Goal: Task Accomplishment & Management: Use online tool/utility

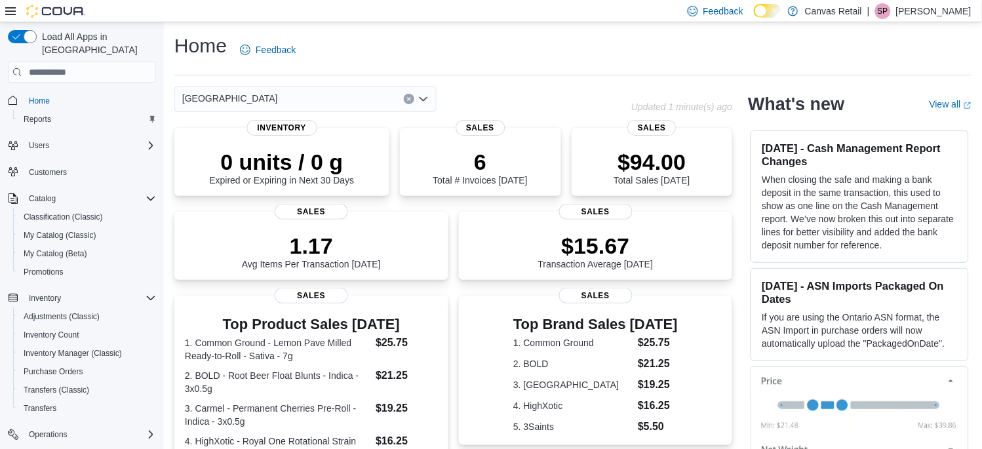
click at [276, 100] on div "[GEOGRAPHIC_DATA]" at bounding box center [305, 99] width 262 height 26
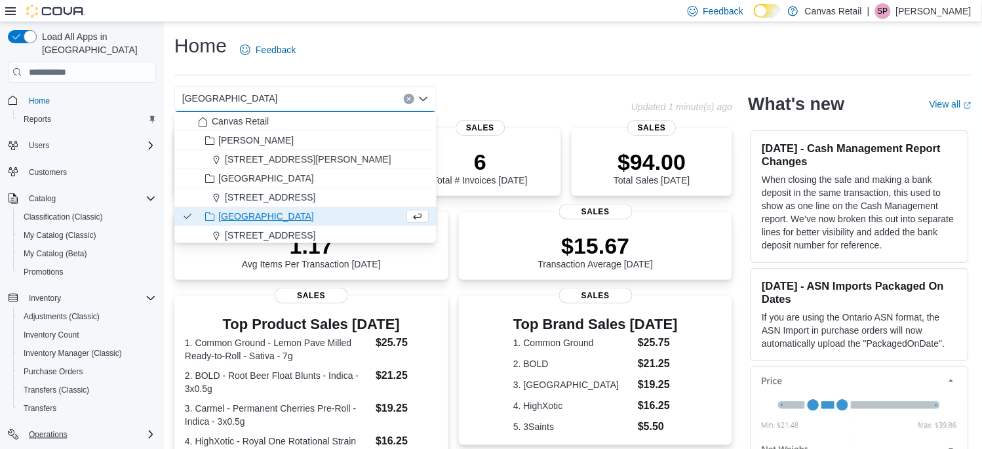
scroll to position [116, 0]
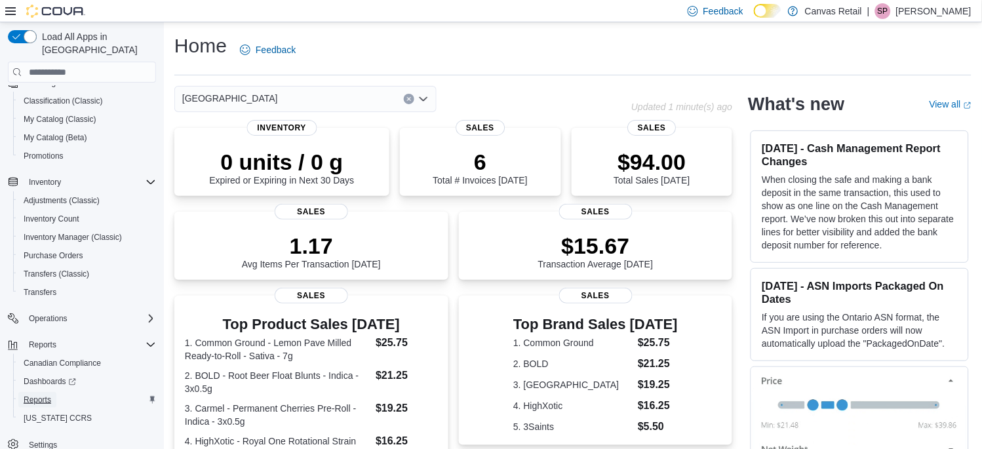
click at [50, 392] on span "Reports" at bounding box center [38, 400] width 28 height 16
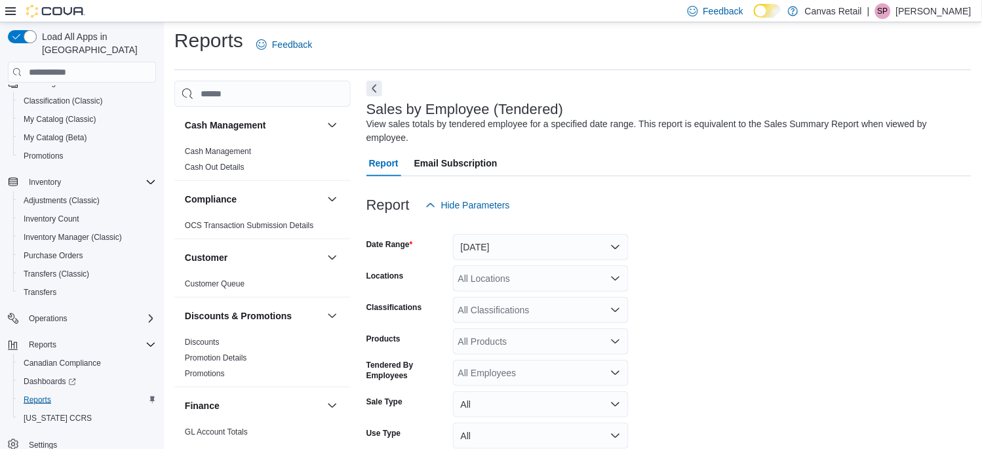
scroll to position [29, 0]
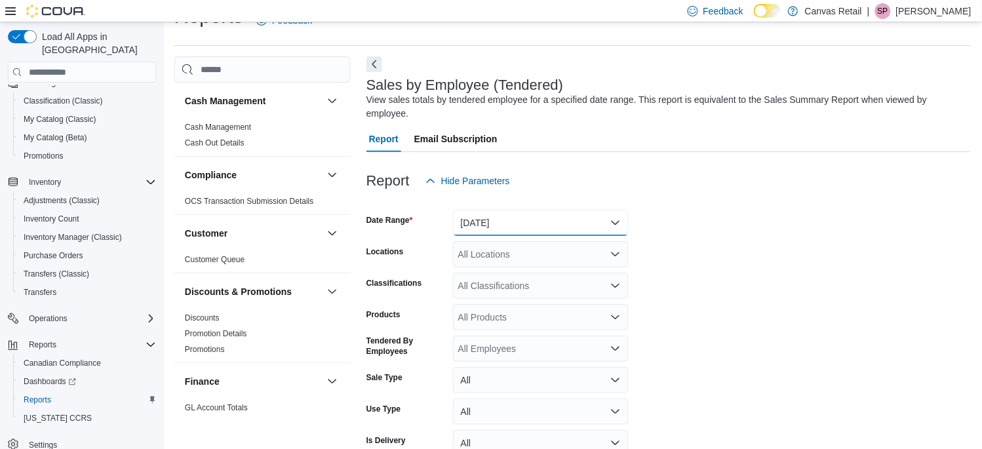
click at [557, 210] on button "[DATE]" at bounding box center [541, 223] width 176 height 26
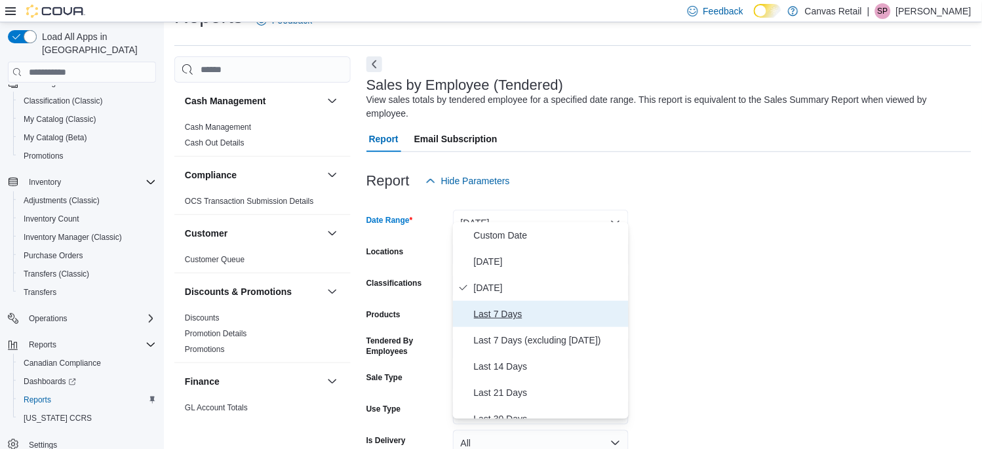
click at [514, 308] on span "Last 7 Days" at bounding box center [548, 314] width 149 height 16
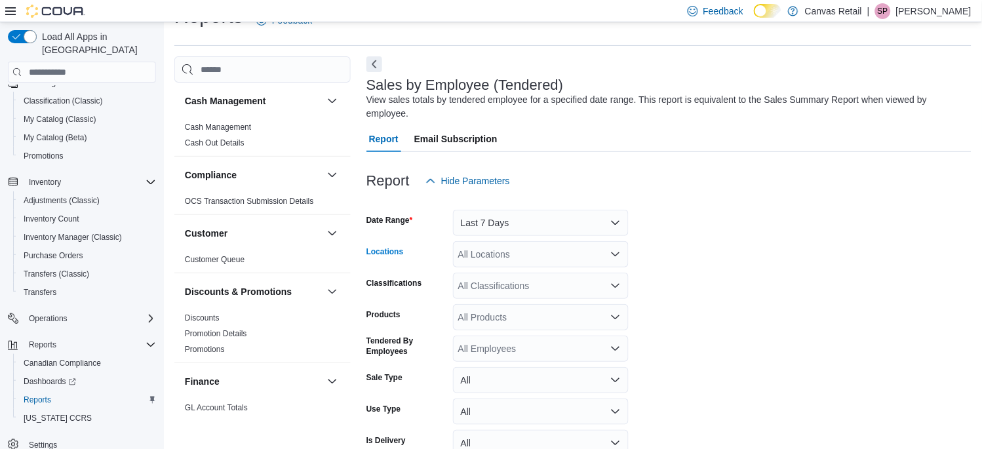
click at [520, 245] on div "All Locations" at bounding box center [541, 254] width 176 height 26
type input "****"
click at [516, 283] on span "[STREET_ADDRESS]" at bounding box center [533, 281] width 90 height 13
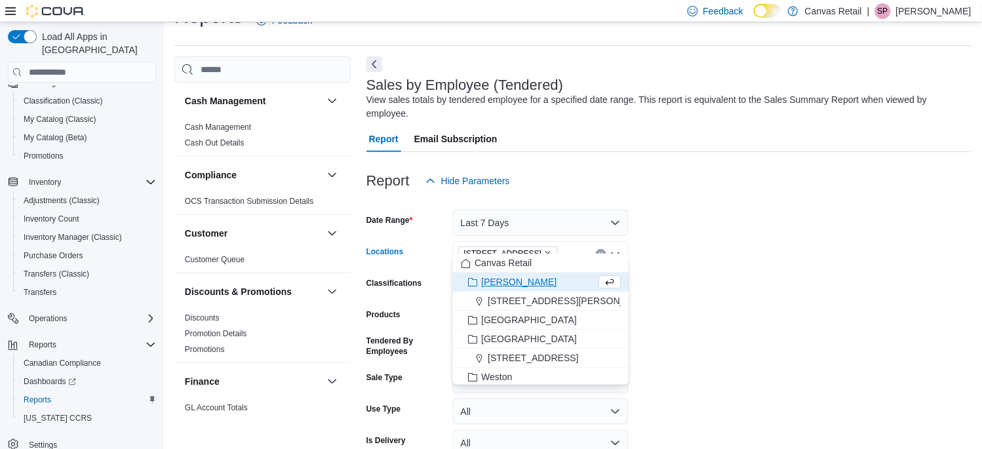
click at [768, 260] on form "Date Range Last 7 Days Locations [STREET_ADDRESS] Combo box. Selected. [STREET_…" at bounding box center [668, 343] width 605 height 299
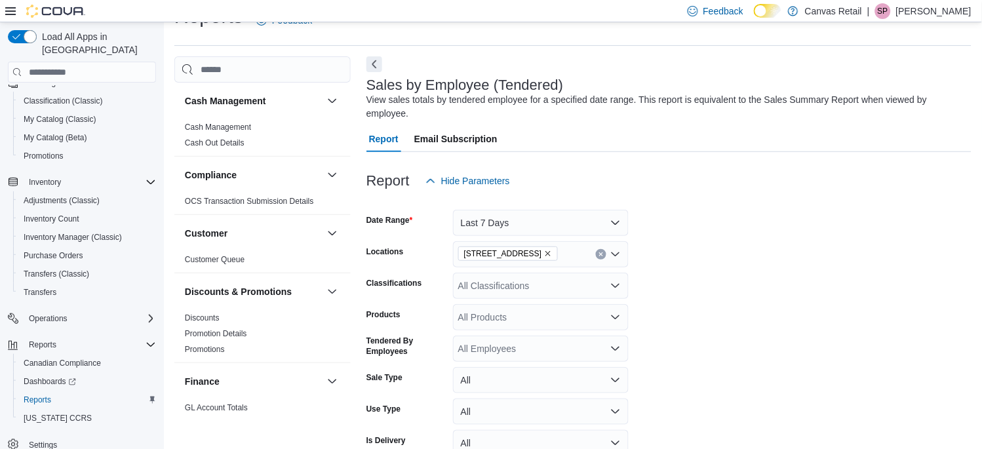
click at [516, 277] on div "All Classifications" at bounding box center [541, 286] width 176 height 26
type input "*****"
click at [514, 292] on span "📁 Cannabis" at bounding box center [507, 294] width 52 height 13
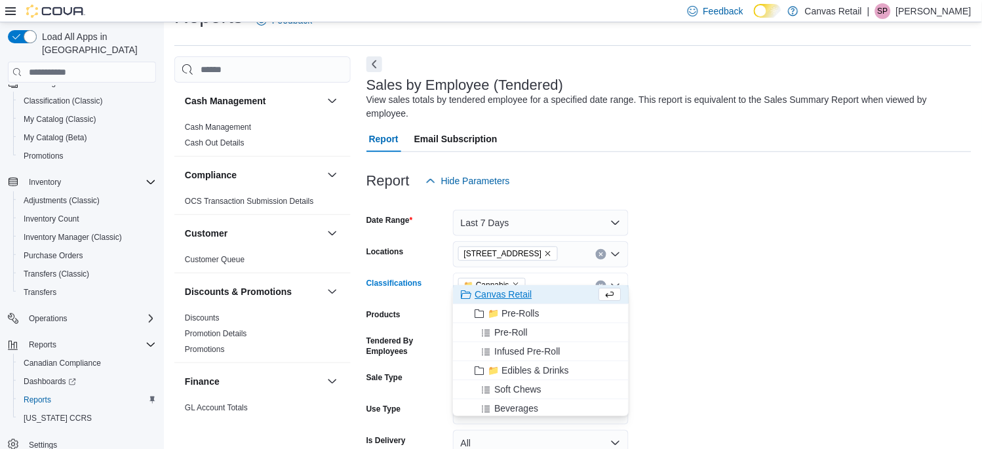
click at [789, 269] on form "Date Range Last 7 Days Locations 94 HARBORD ST Classifications 📁 Cannabis Combo…" at bounding box center [668, 343] width 605 height 299
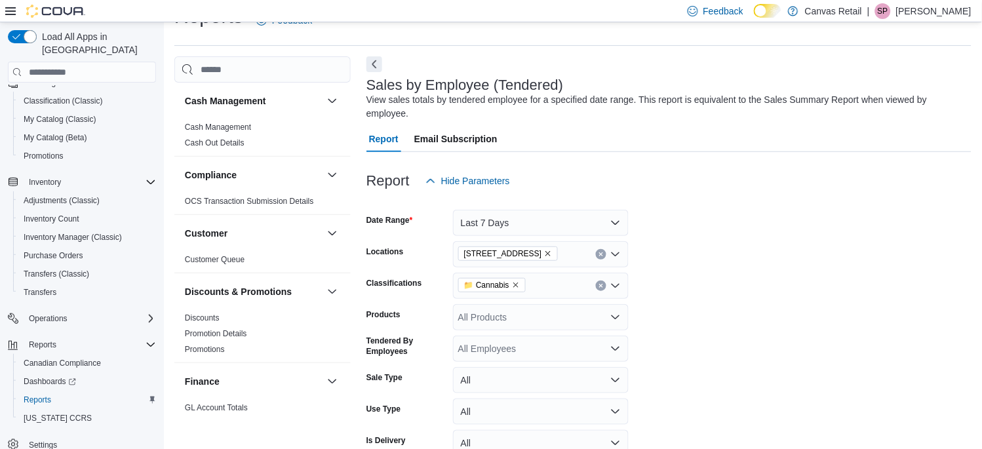
scroll to position [86, 0]
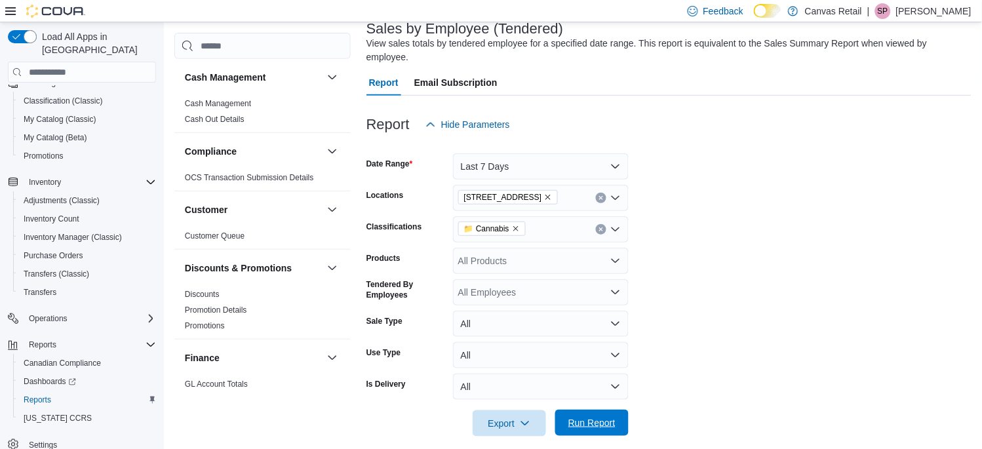
click at [592, 410] on span "Run Report" at bounding box center [592, 423] width 58 height 26
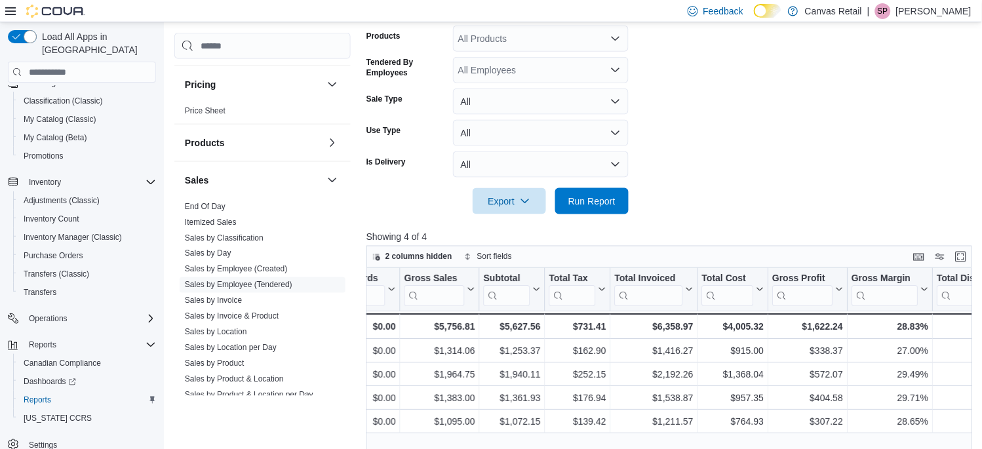
scroll to position [757, 0]
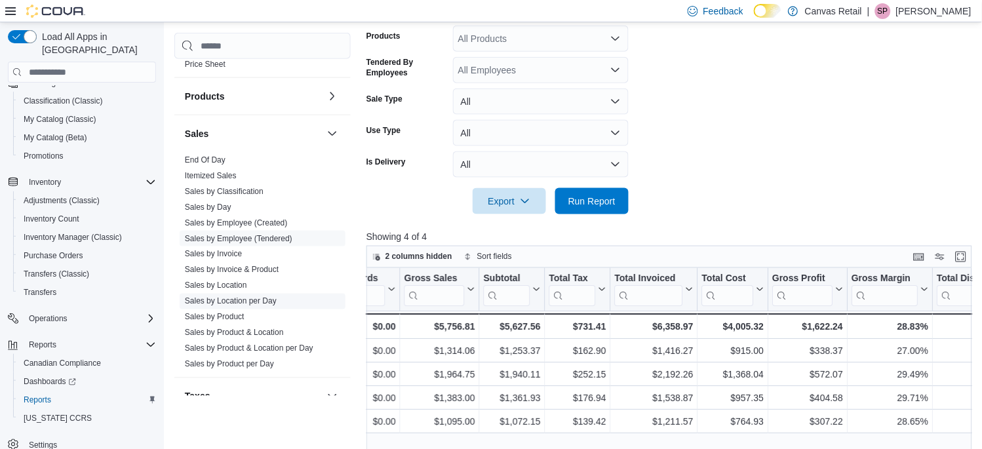
click at [226, 297] on link "Sales by Location per Day" at bounding box center [231, 301] width 92 height 9
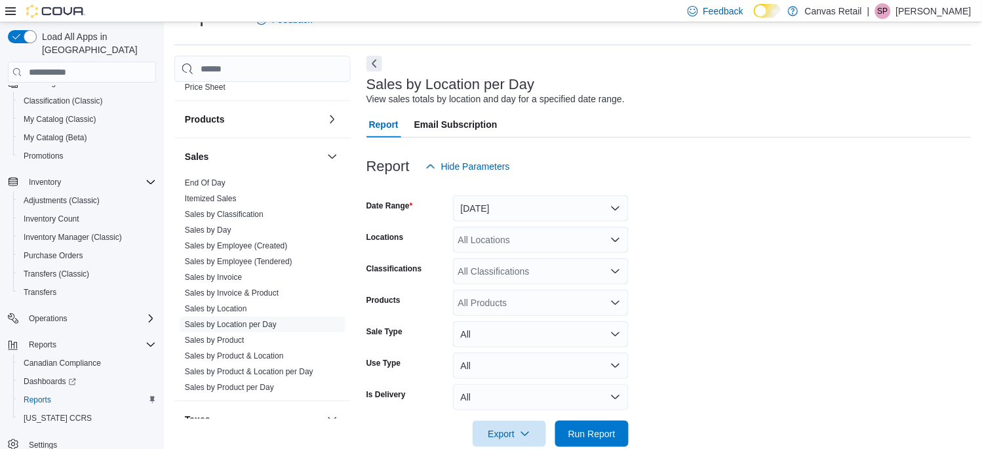
scroll to position [29, 0]
click at [495, 236] on div "All Locations" at bounding box center [541, 240] width 176 height 26
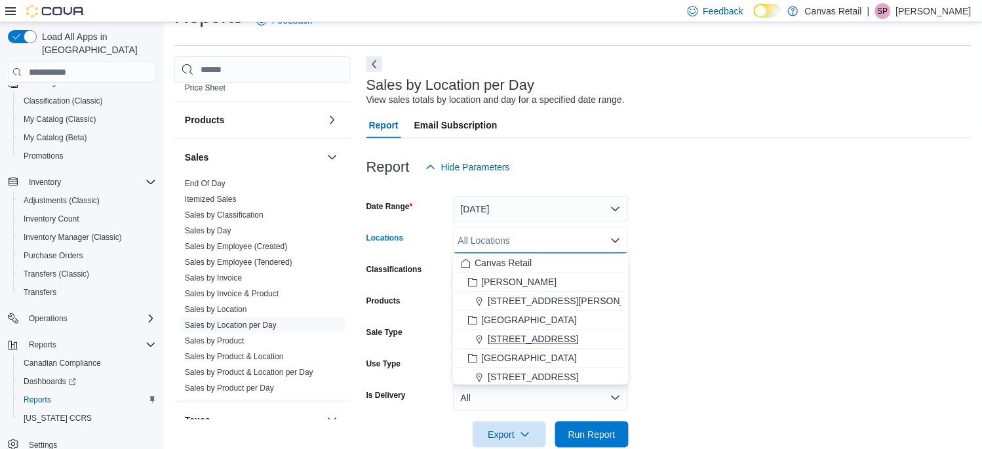
click at [508, 341] on span "[STREET_ADDRESS]" at bounding box center [533, 338] width 90 height 13
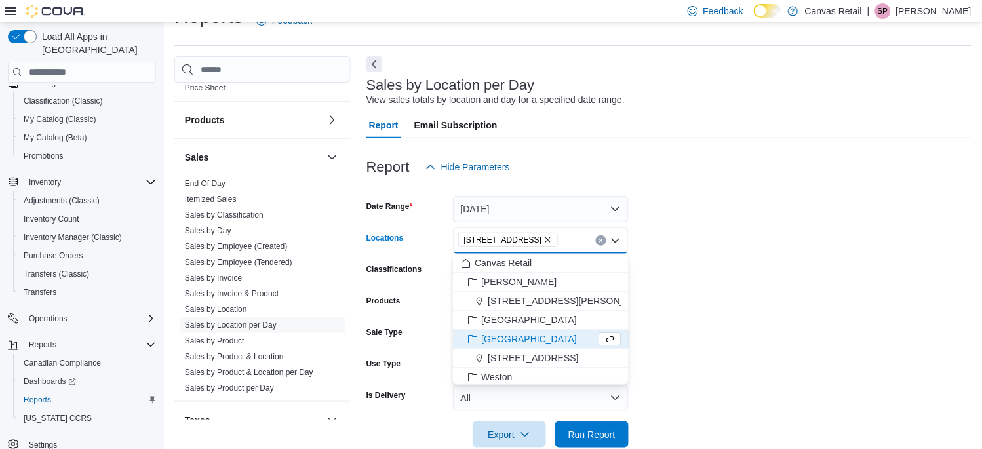
click at [706, 241] on form "Date Range [DATE] Locations [STREET_ADDRESS] Combo box. Selected. [STREET_ADDRE…" at bounding box center [668, 313] width 605 height 267
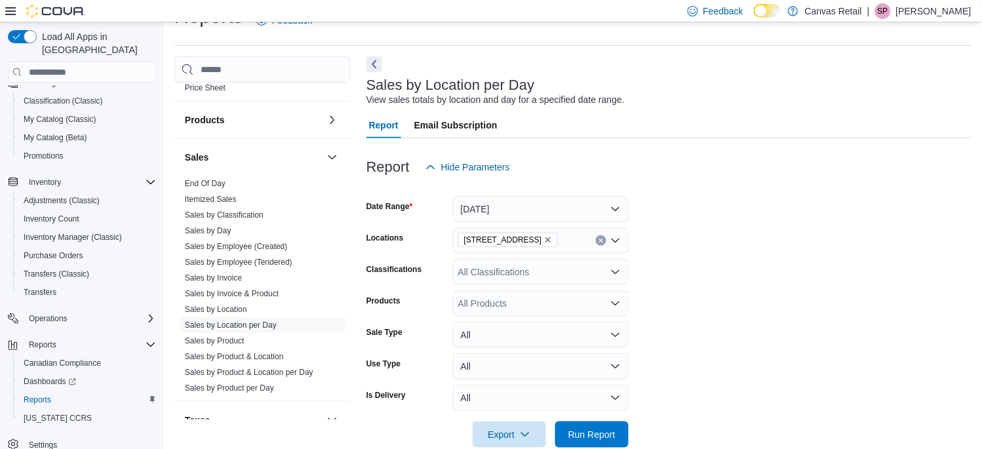
click at [466, 271] on div "All Classifications" at bounding box center [541, 272] width 176 height 26
type input "*****"
click at [501, 291] on span "📁 Cannabis" at bounding box center [507, 294] width 52 height 13
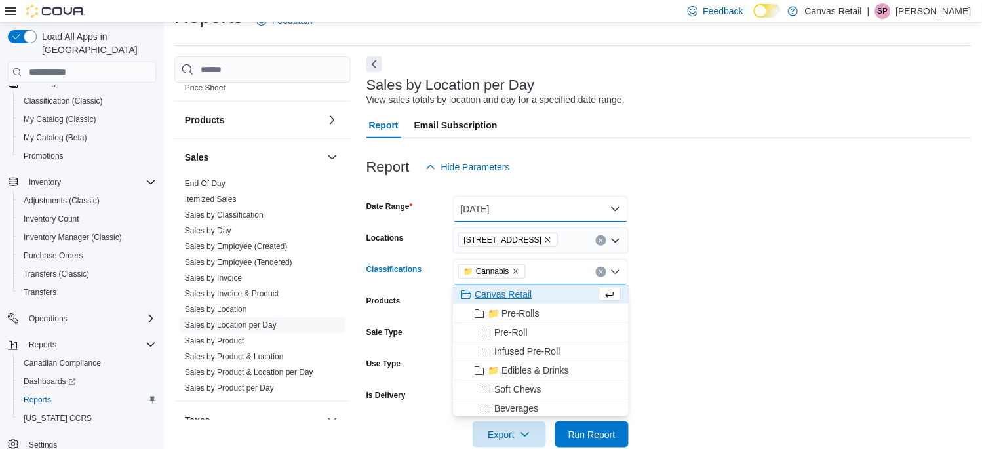
click at [527, 200] on button "[DATE]" at bounding box center [541, 209] width 176 height 26
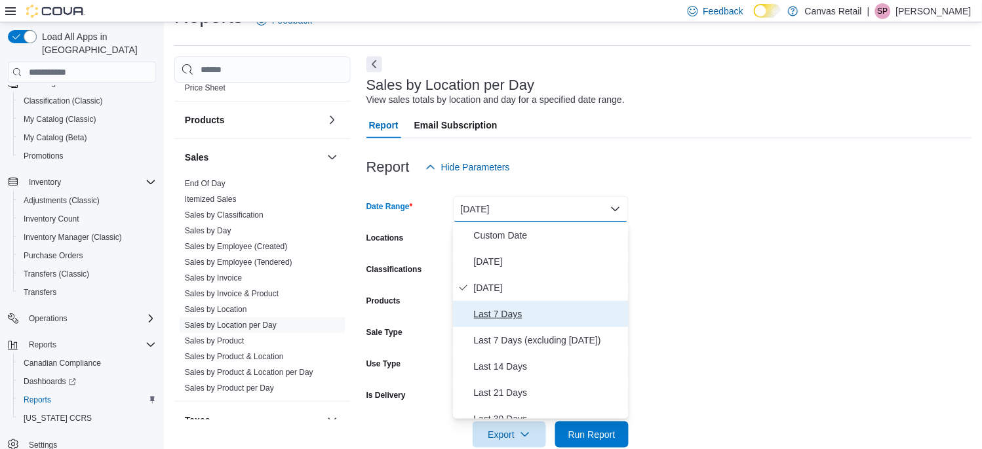
click at [498, 316] on span "Last 7 Days" at bounding box center [548, 314] width 149 height 16
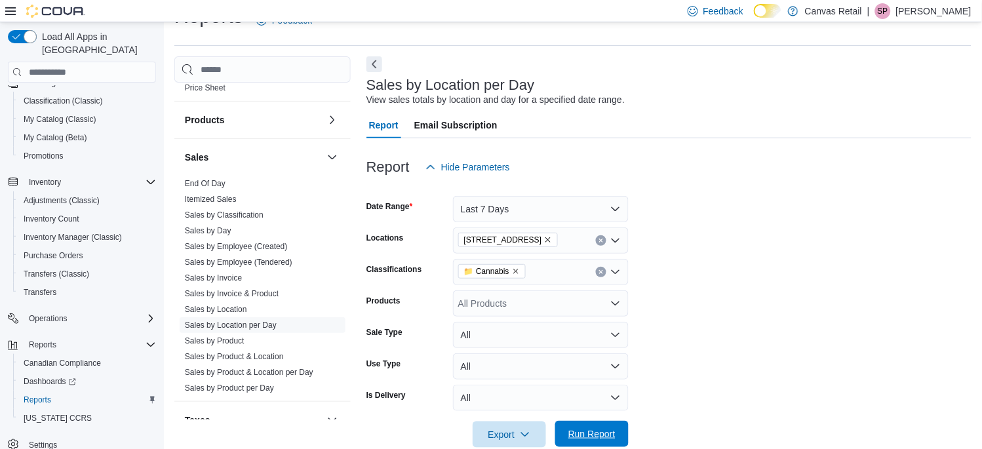
click at [579, 434] on span "Run Report" at bounding box center [591, 433] width 47 height 13
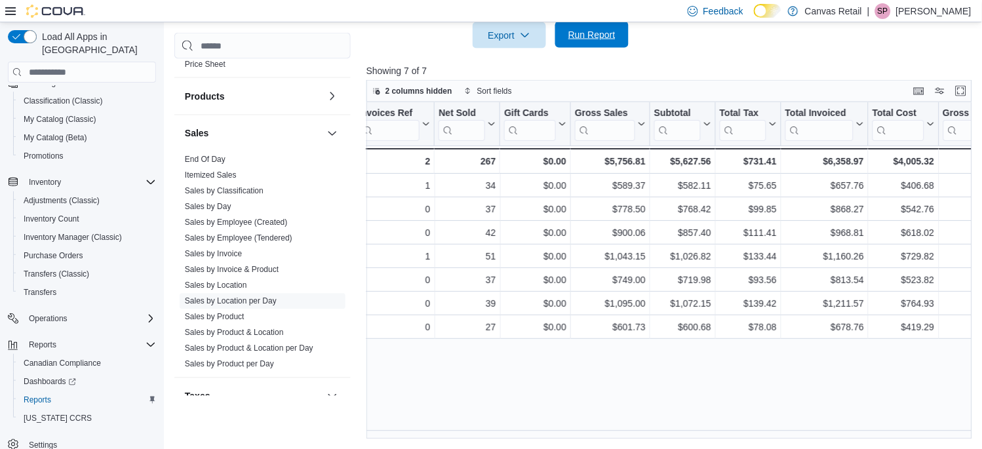
scroll to position [0, 296]
